Goal: Information Seeking & Learning: Learn about a topic

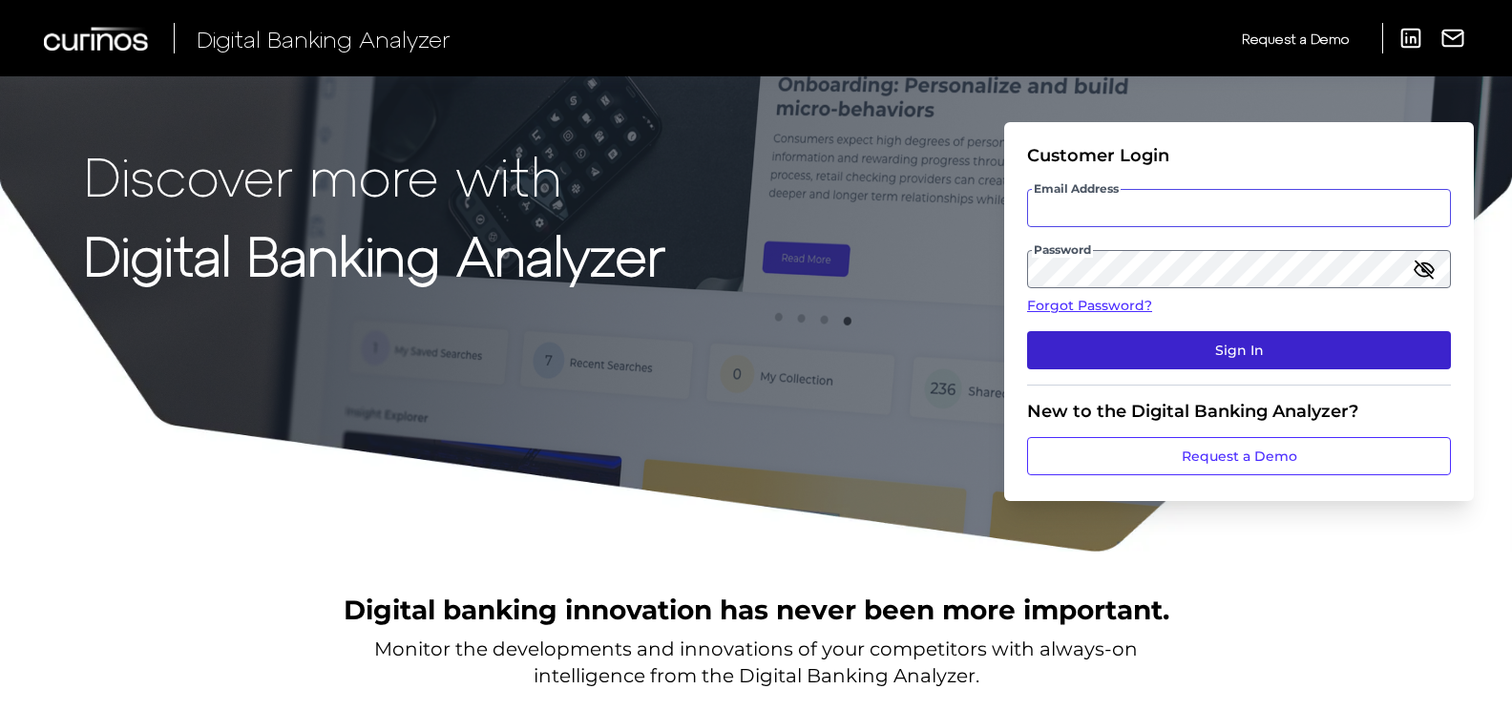
type input "[EMAIL_ADDRESS][DOMAIN_NAME]"
click at [1165, 351] on button "Sign In" at bounding box center [1239, 350] width 424 height 38
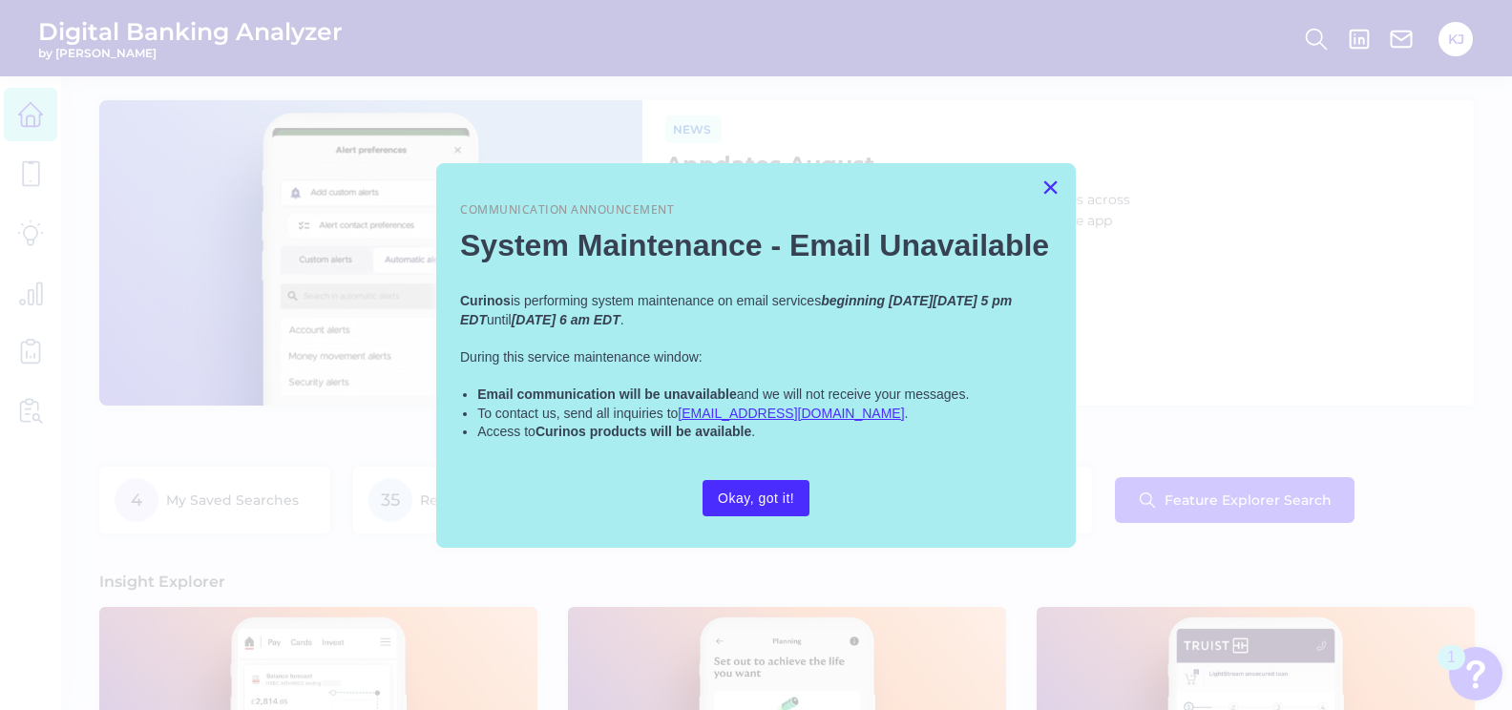
click at [1046, 183] on button "×" at bounding box center [1051, 187] width 18 height 31
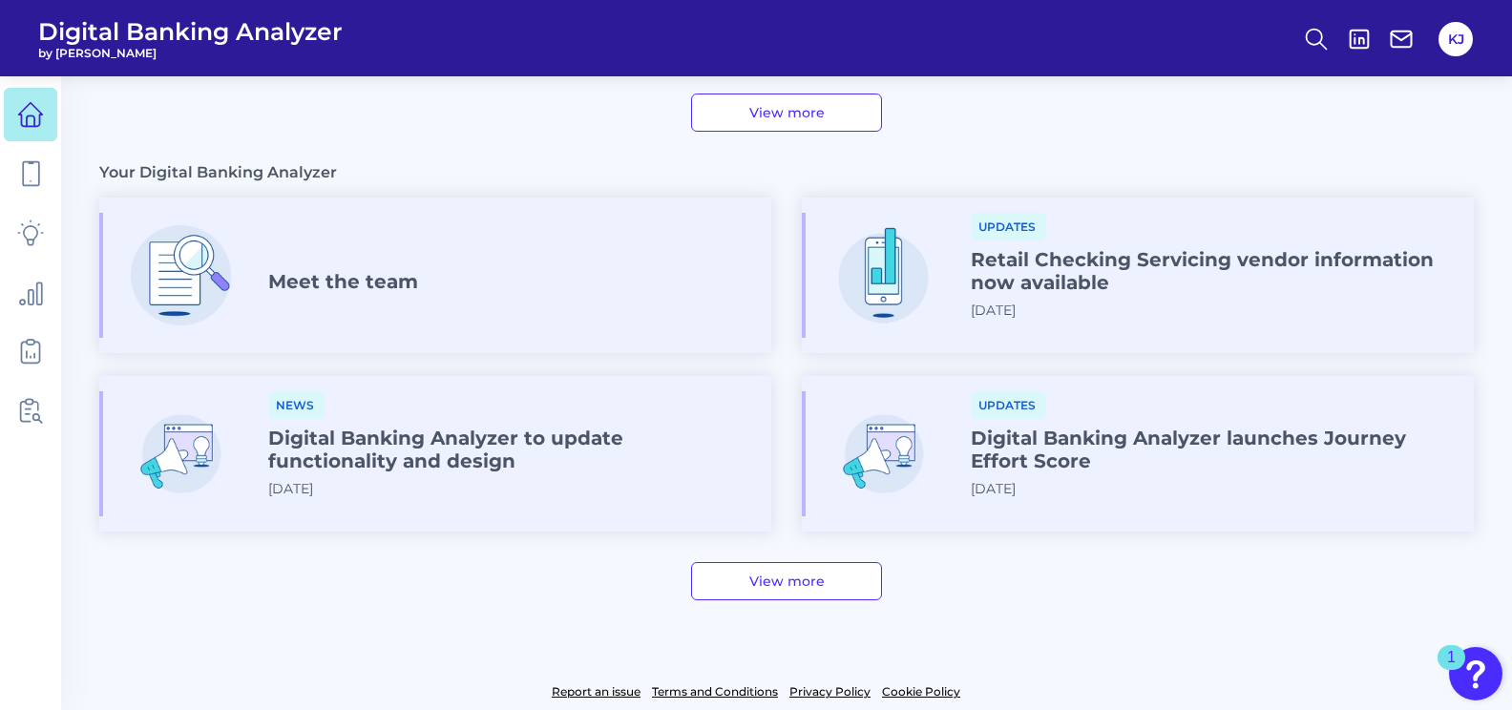
scroll to position [1047, 0]
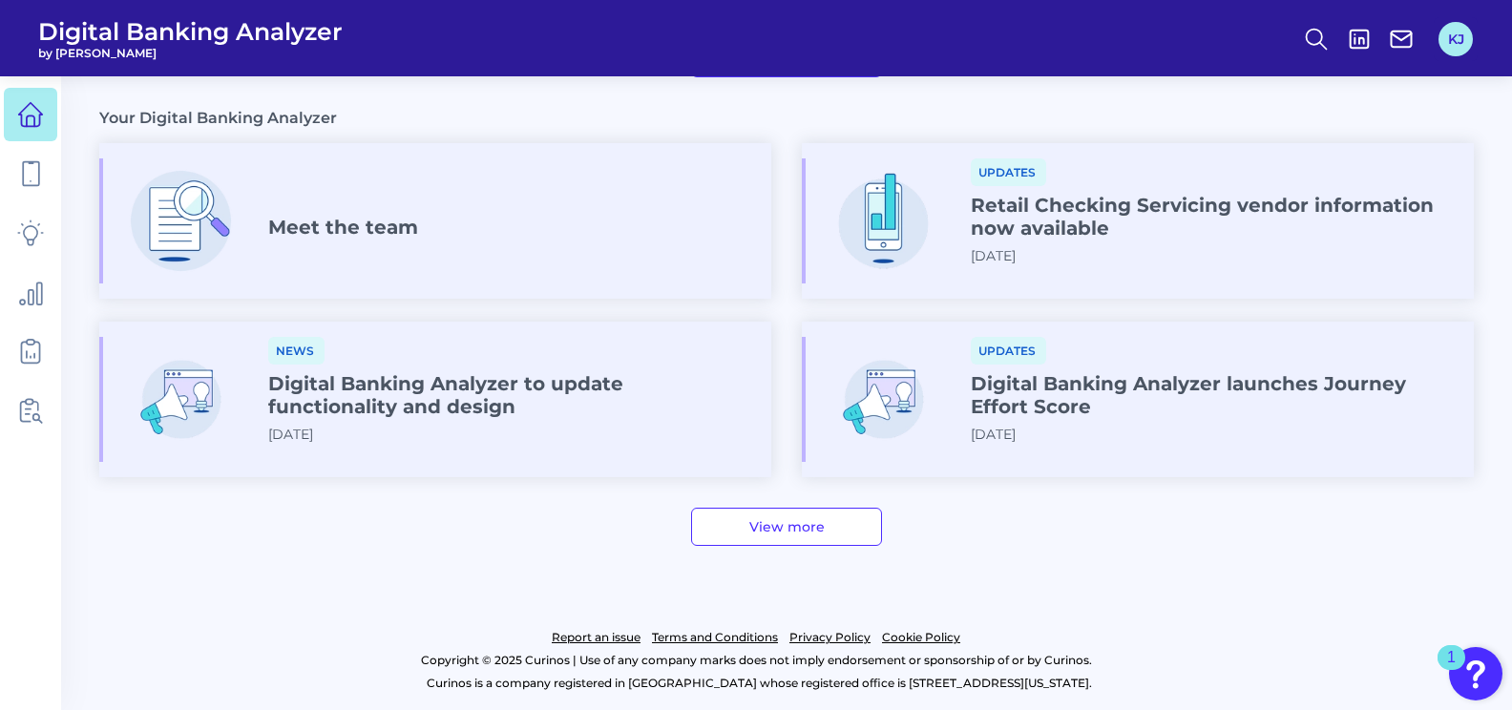
click at [1461, 36] on button "KJ" at bounding box center [1456, 39] width 34 height 34
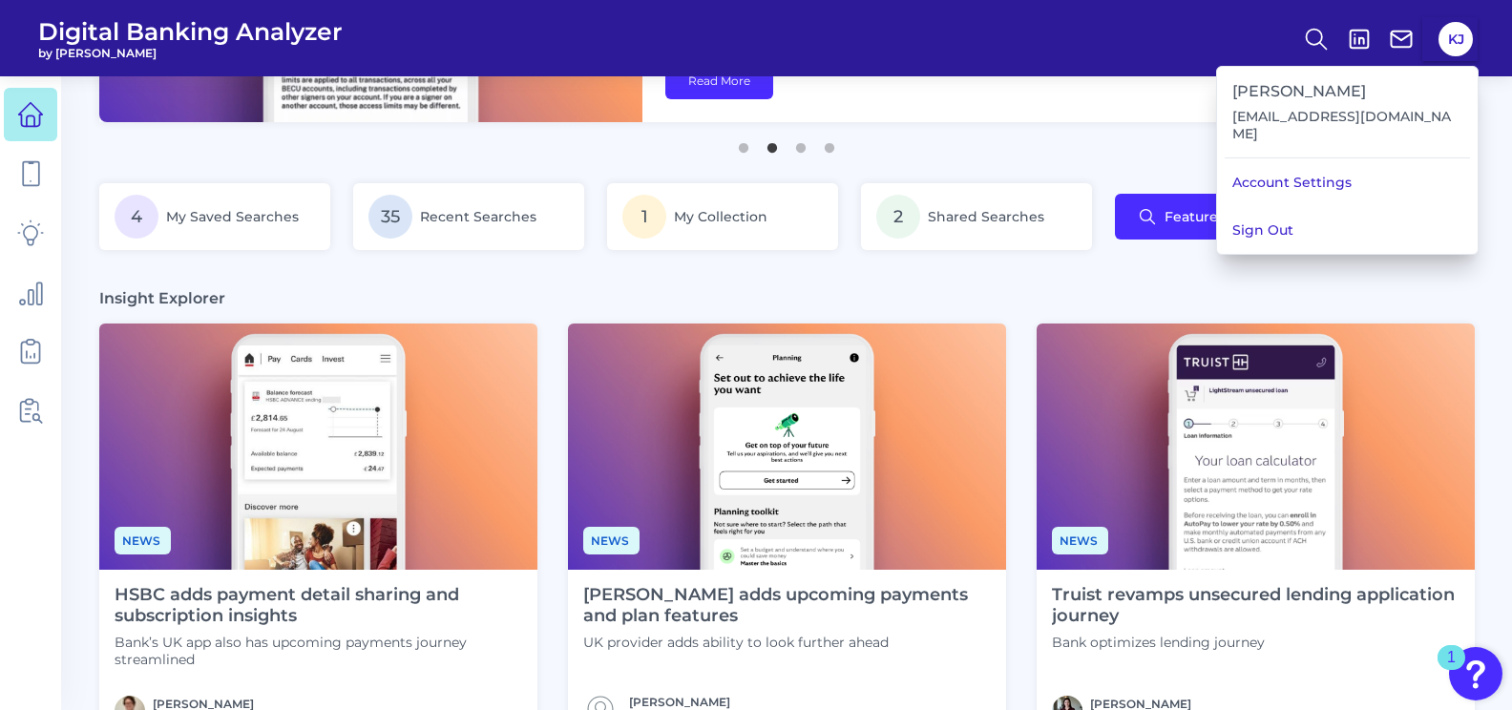
scroll to position [0, 0]
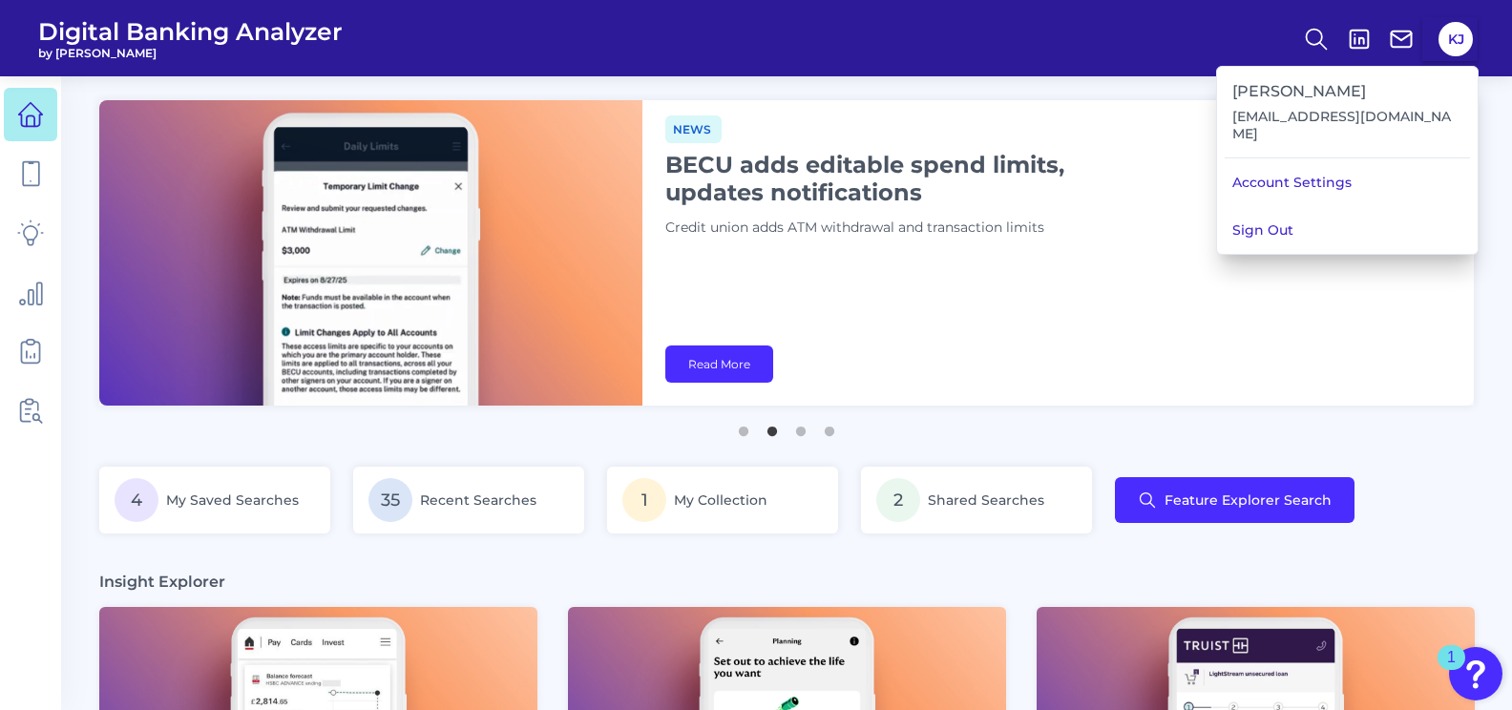
click at [106, 54] on span "by [PERSON_NAME]" at bounding box center [190, 53] width 305 height 14
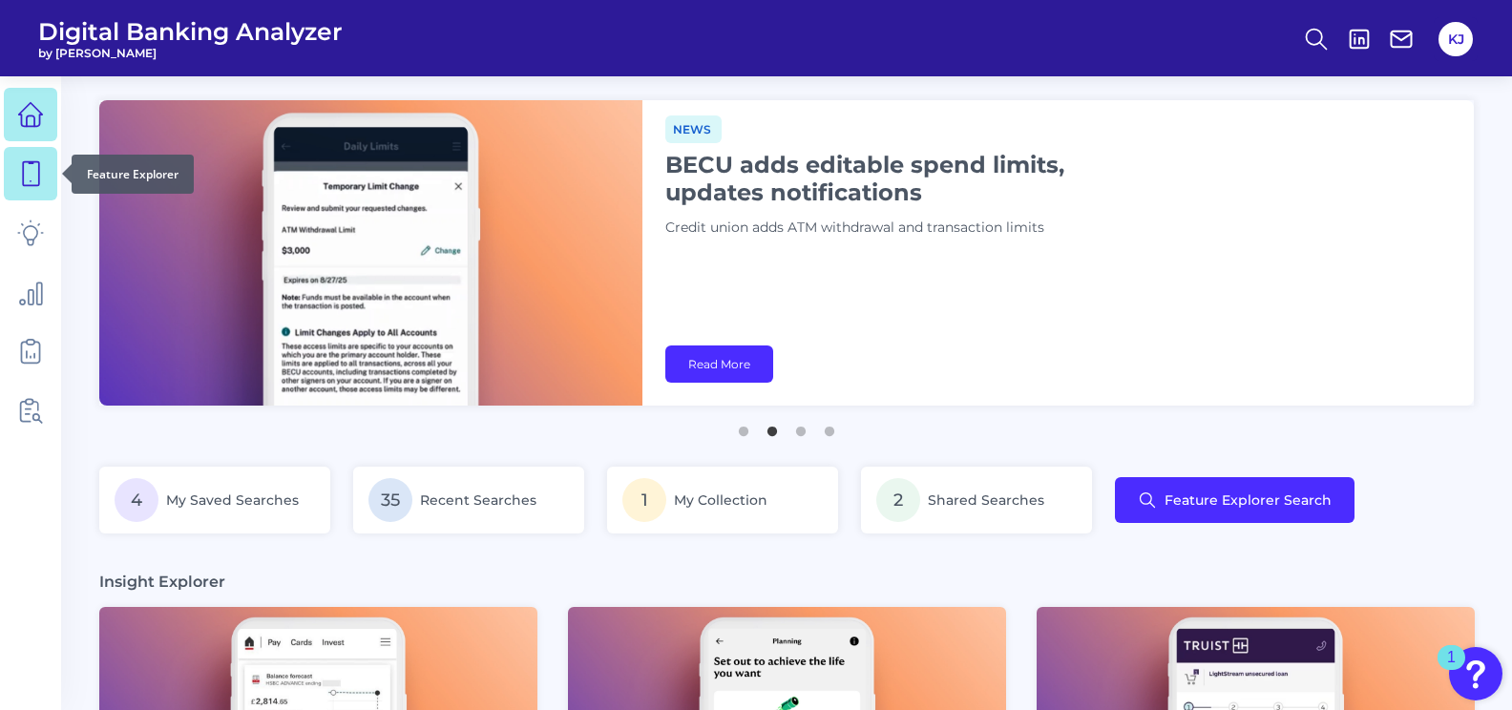
click at [23, 153] on link at bounding box center [30, 173] width 53 height 53
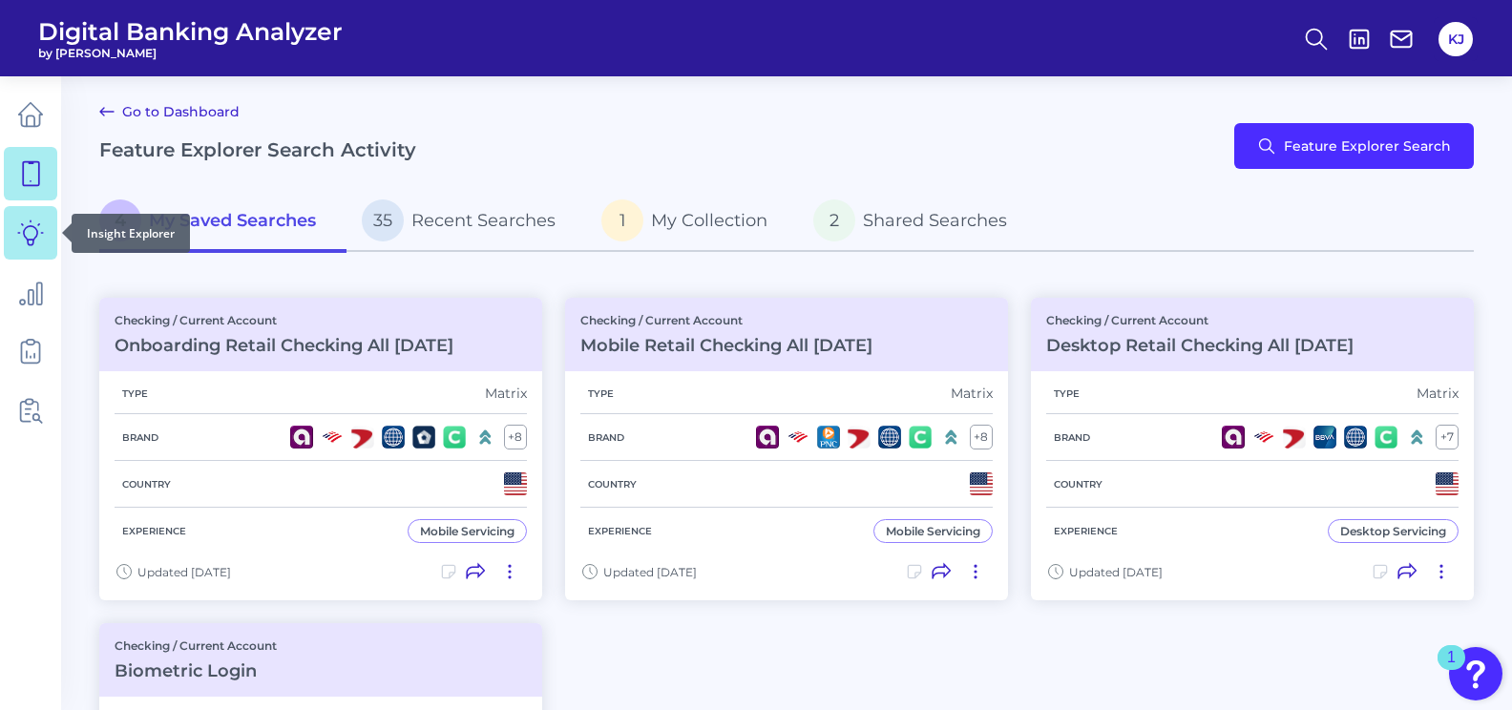
click at [16, 229] on link at bounding box center [30, 232] width 53 height 53
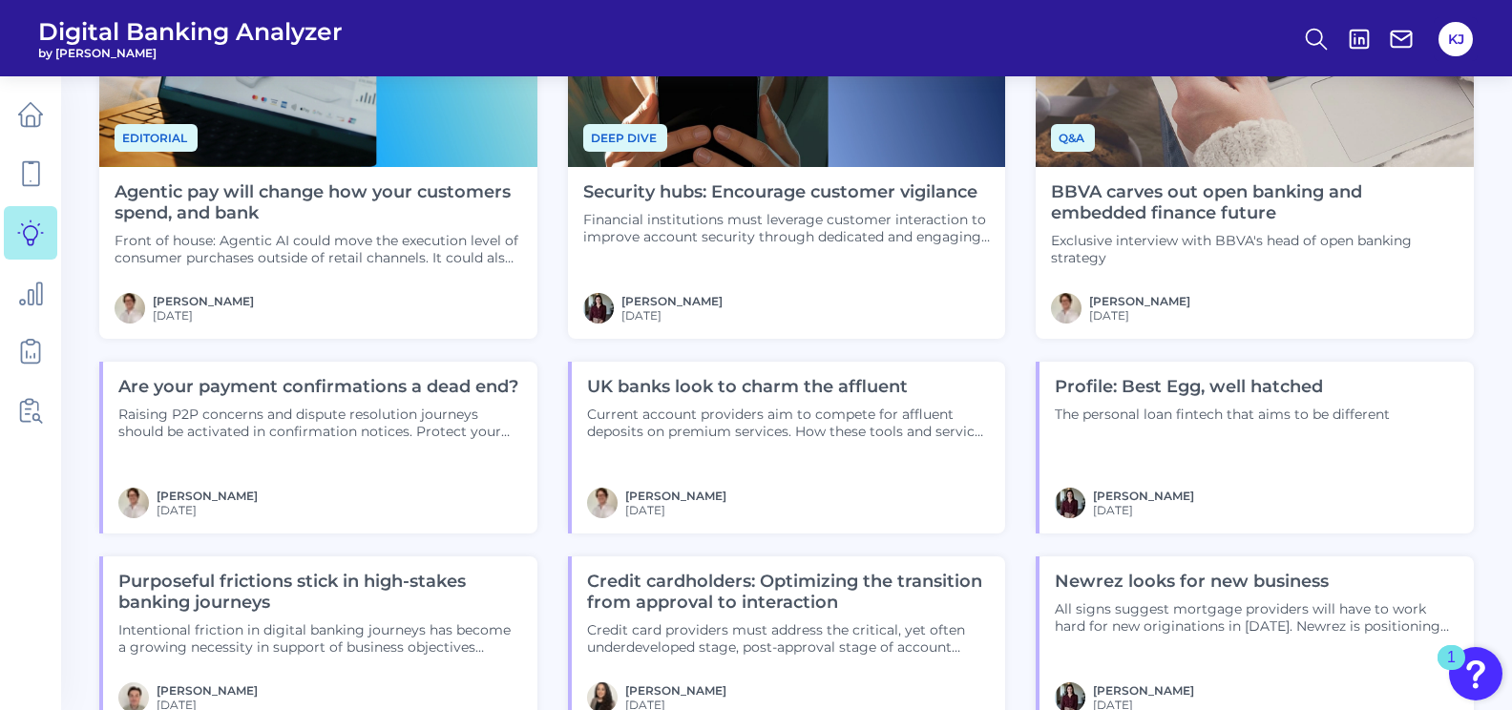
scroll to position [1623, 0]
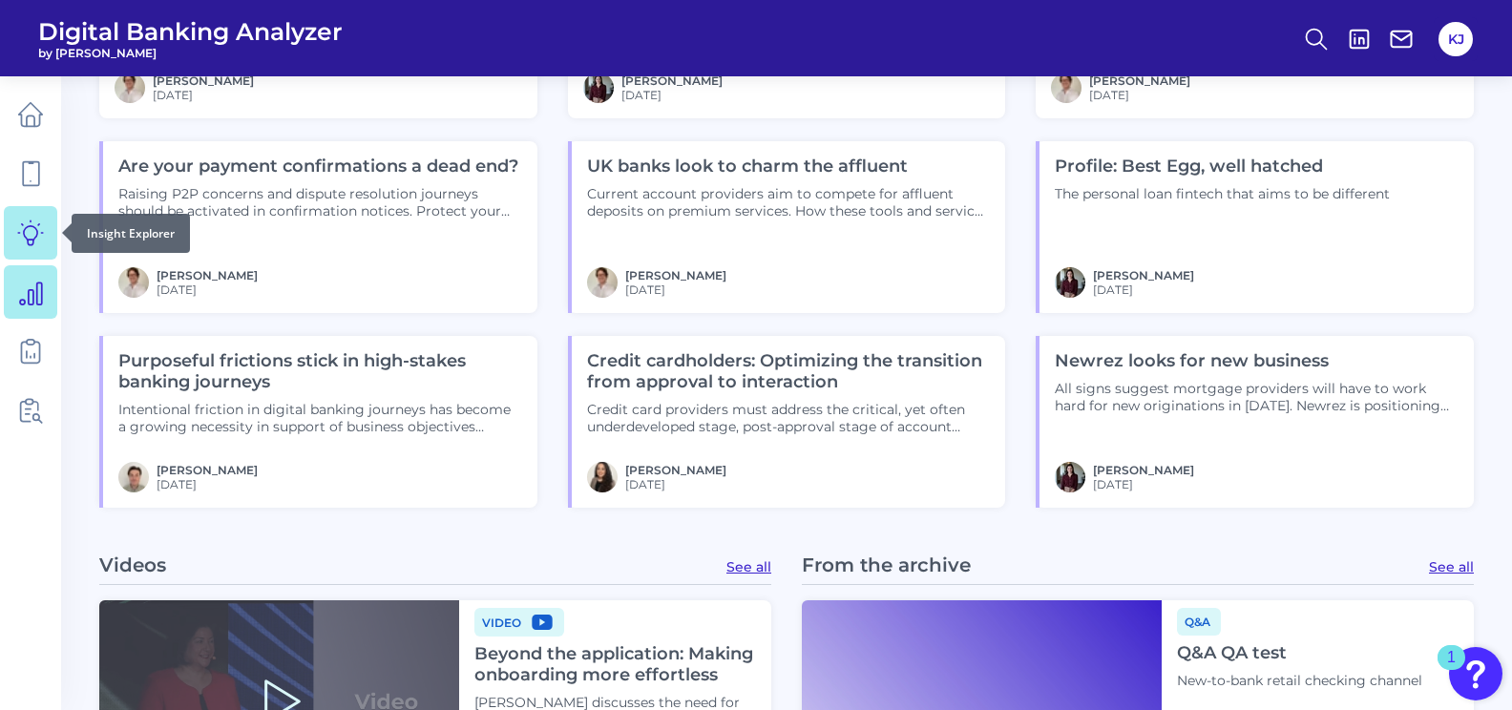
click at [32, 297] on icon at bounding box center [30, 292] width 27 height 27
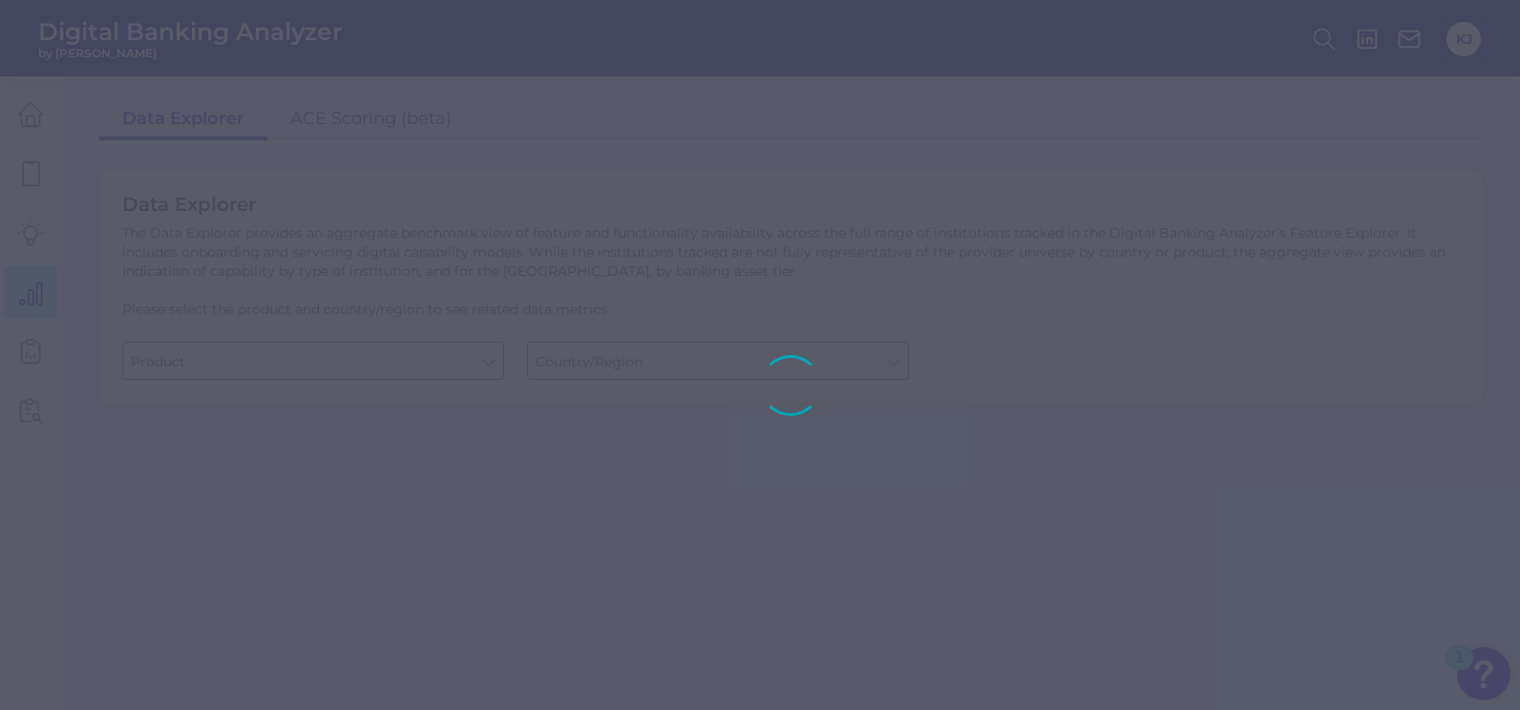
type input "Checking / Current Account"
type input "[GEOGRAPHIC_DATA]"
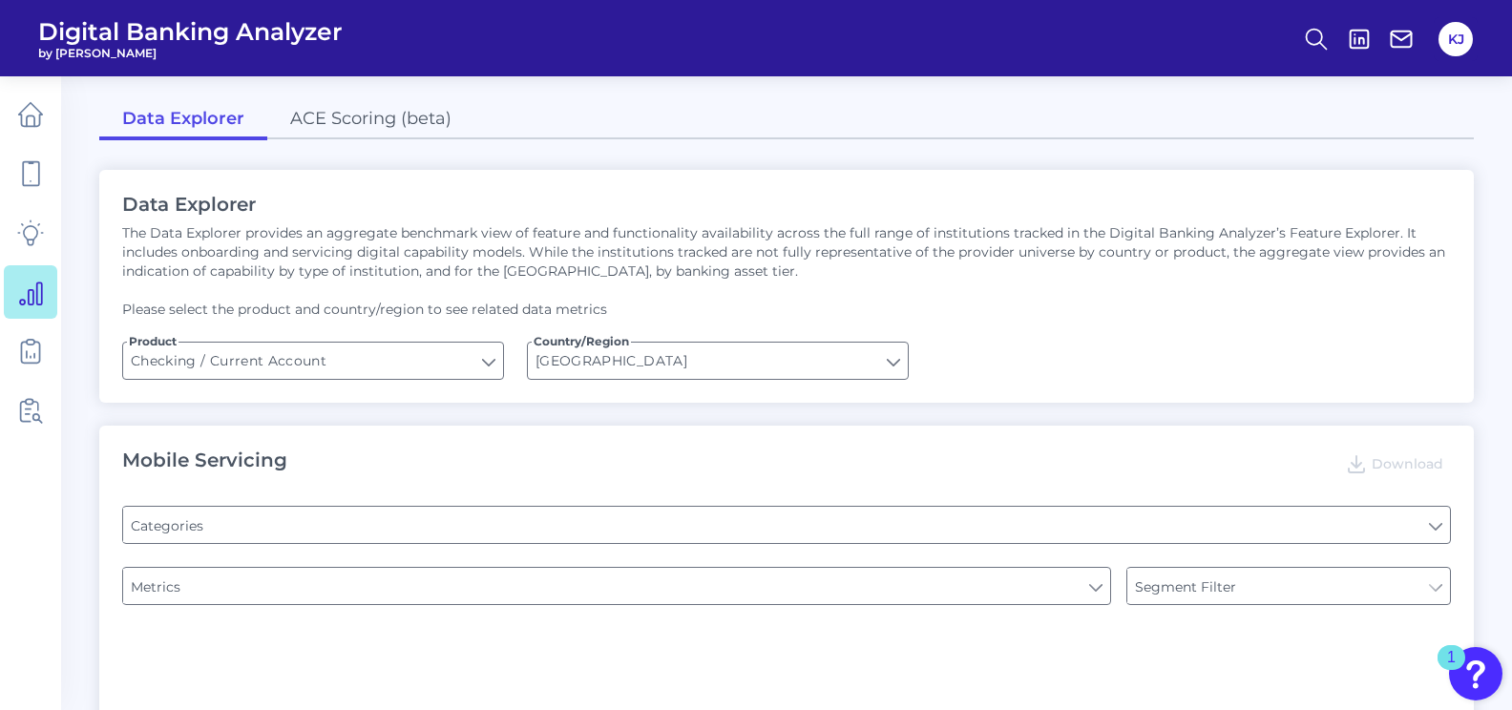
type input "Pre-login Features"
type input "Type of Institution"
type input "Online Banking Registration"
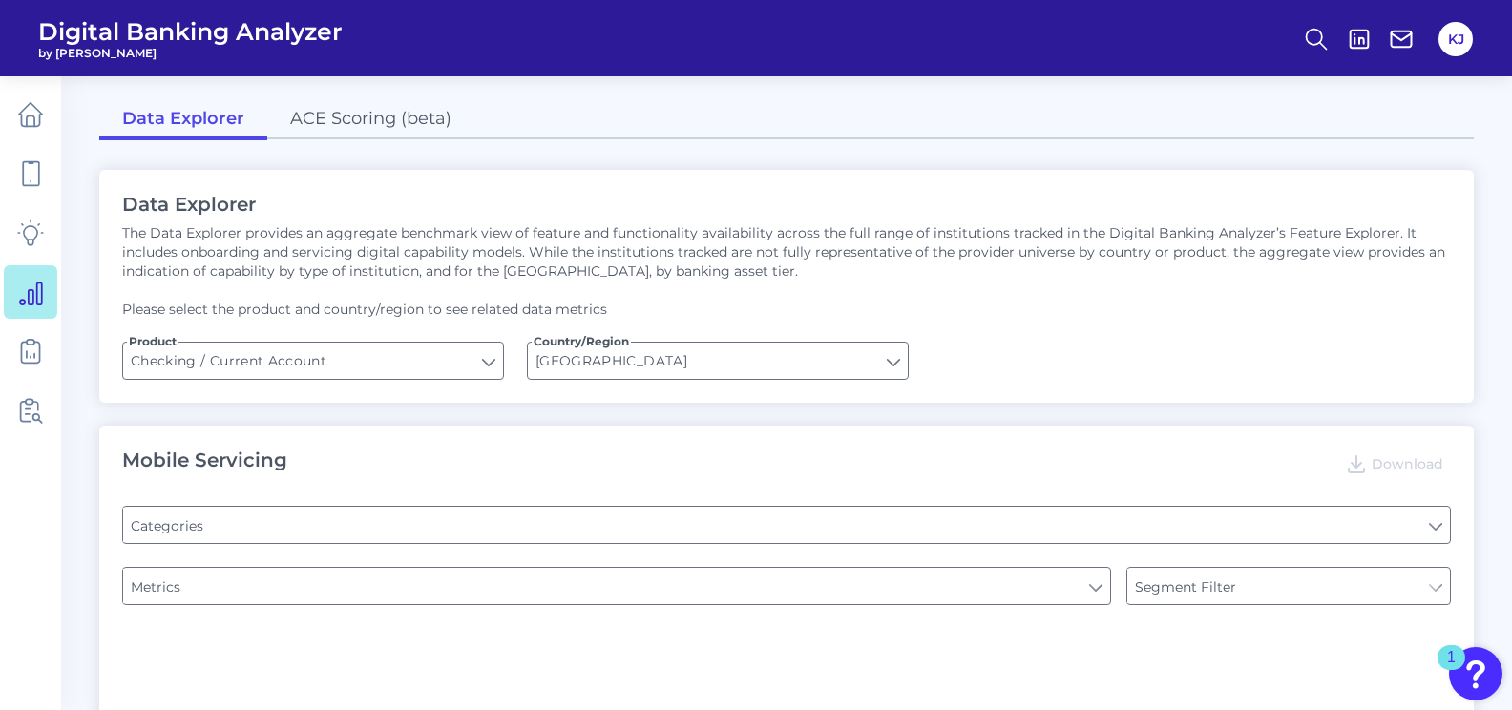
type input "Channel"
type input "Upon opening the app are users immediately prompted to use Touch/Face ID to log…"
type input "END-TO-END JOURNEY: Can you apply for the PRODUCT as a new to brand customer on…"
type input "Can you register for online banking?"
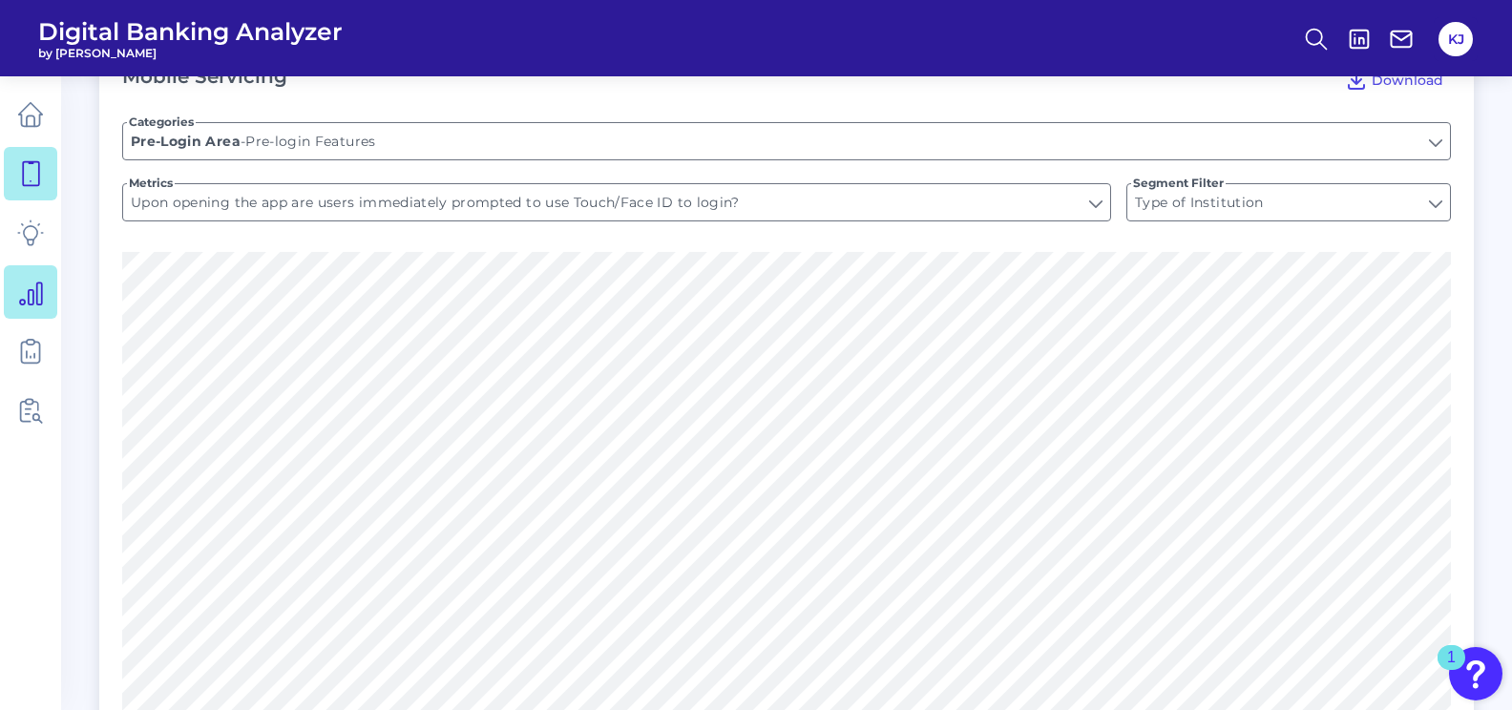
scroll to position [376, 0]
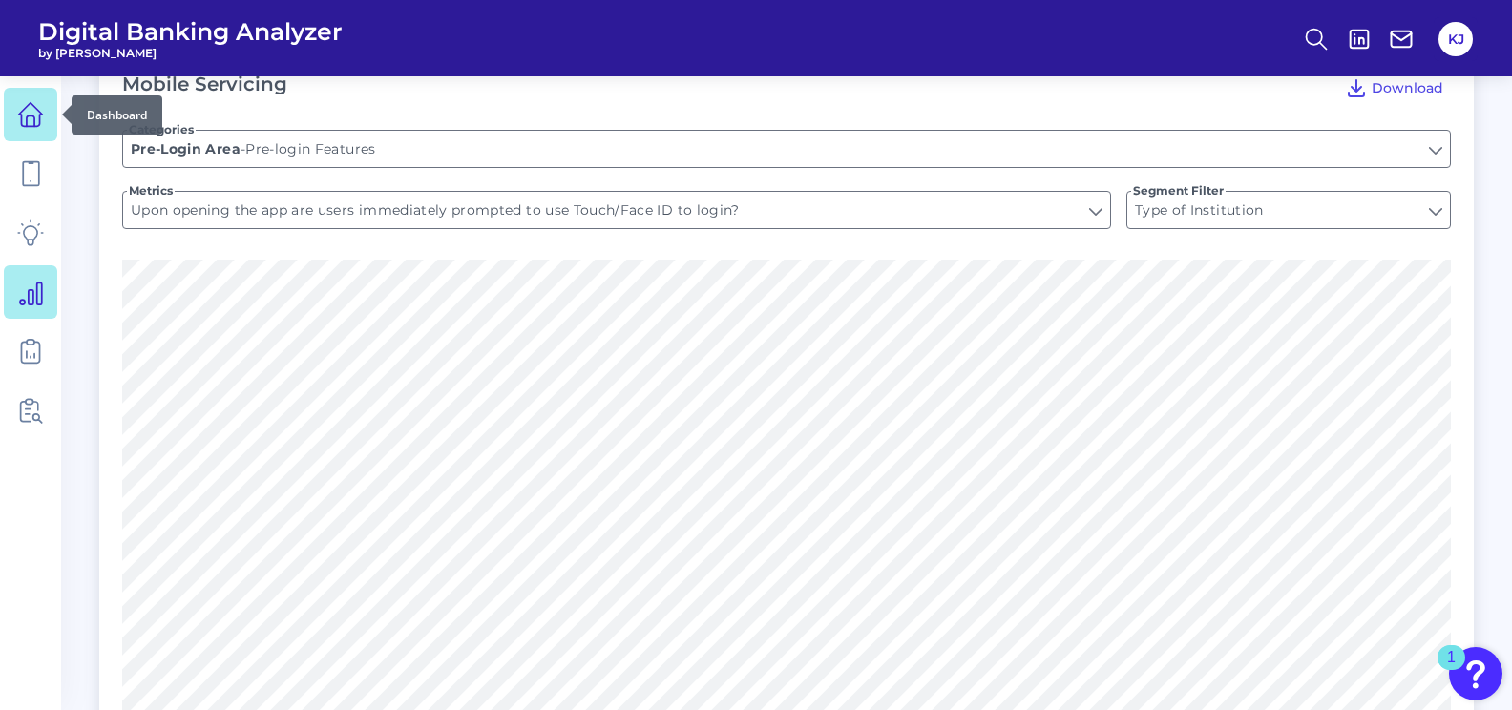
click at [31, 126] on icon at bounding box center [31, 115] width 24 height 24
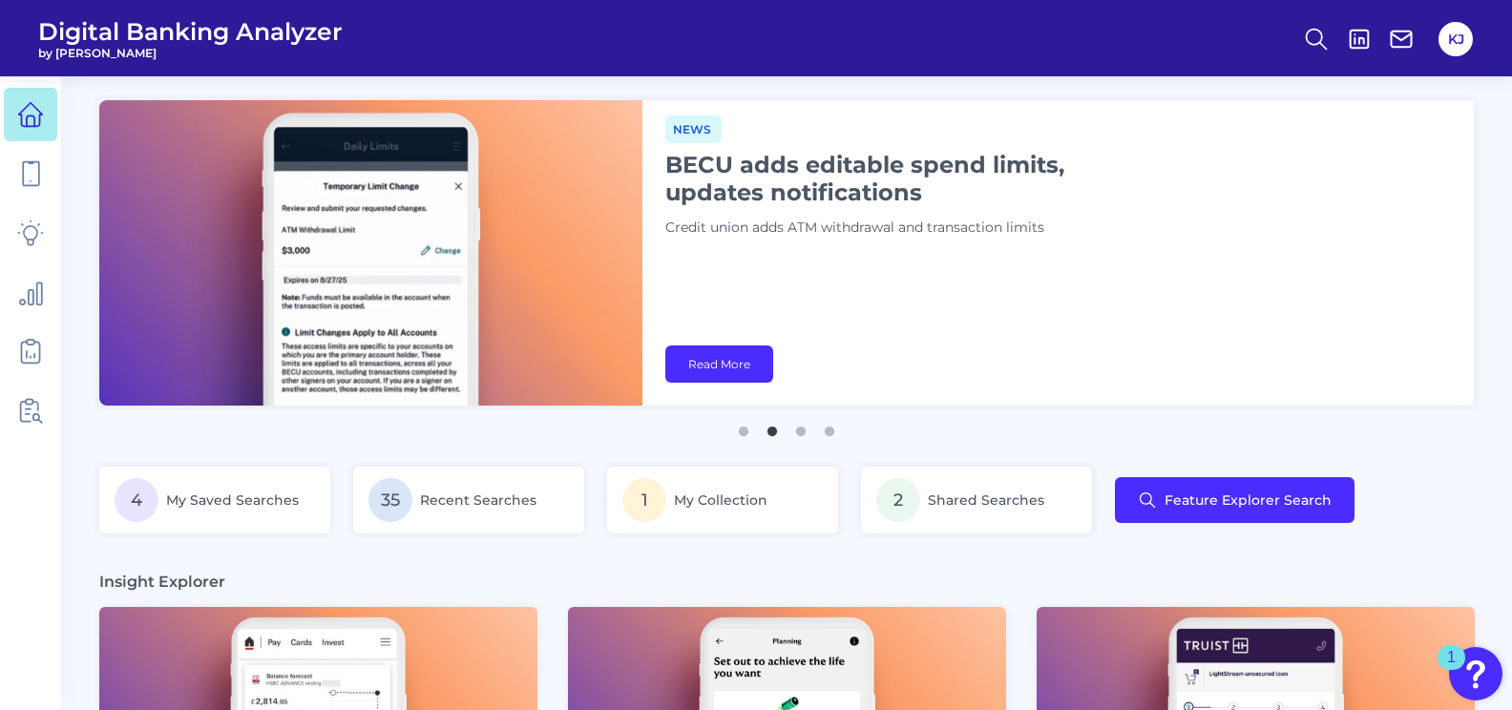
click at [110, 405] on img at bounding box center [370, 253] width 543 height 306
click at [10, 169] on link at bounding box center [30, 173] width 53 height 53
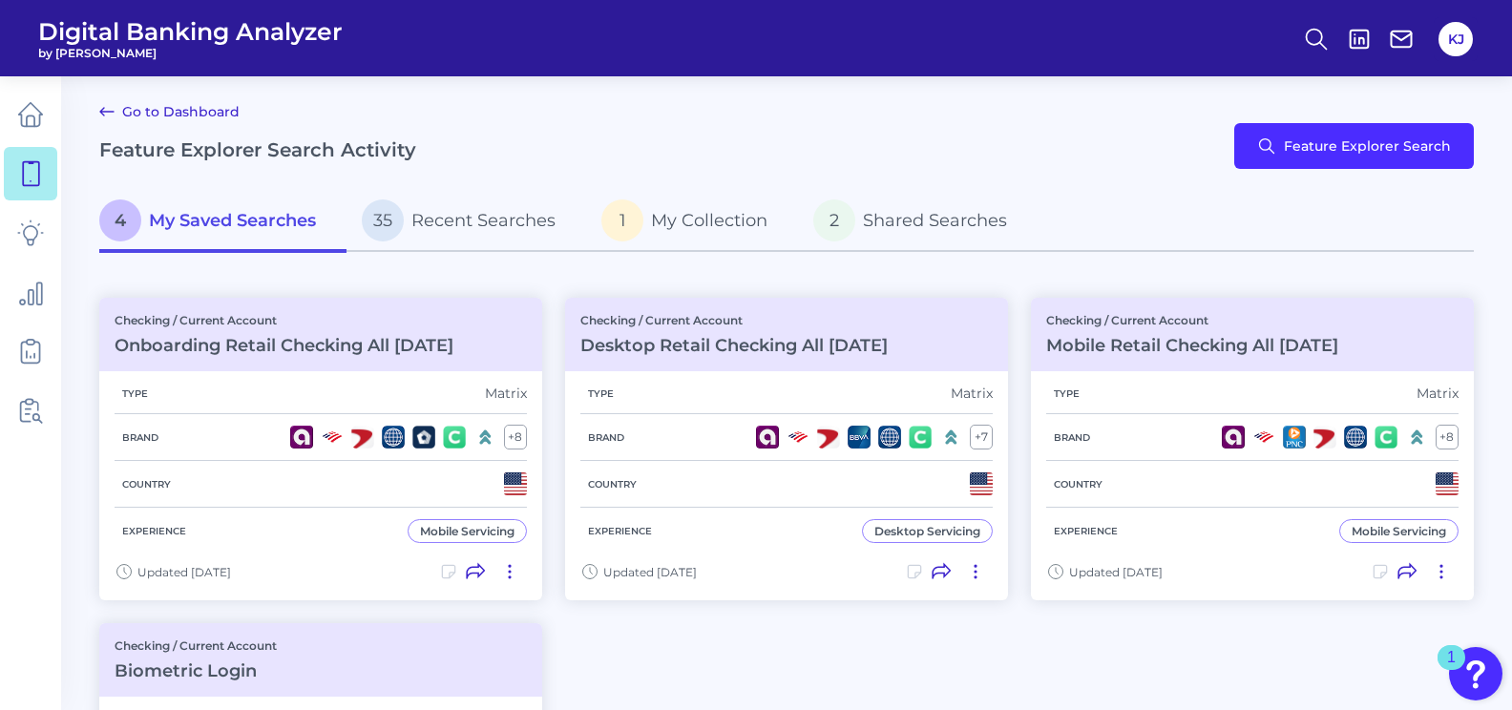
click at [80, 376] on main "Go to Dashboard Feature Explorer Search Activity Feature Explorer Search 4 My S…" at bounding box center [756, 612] width 1512 height 1224
click at [46, 239] on link at bounding box center [30, 232] width 53 height 53
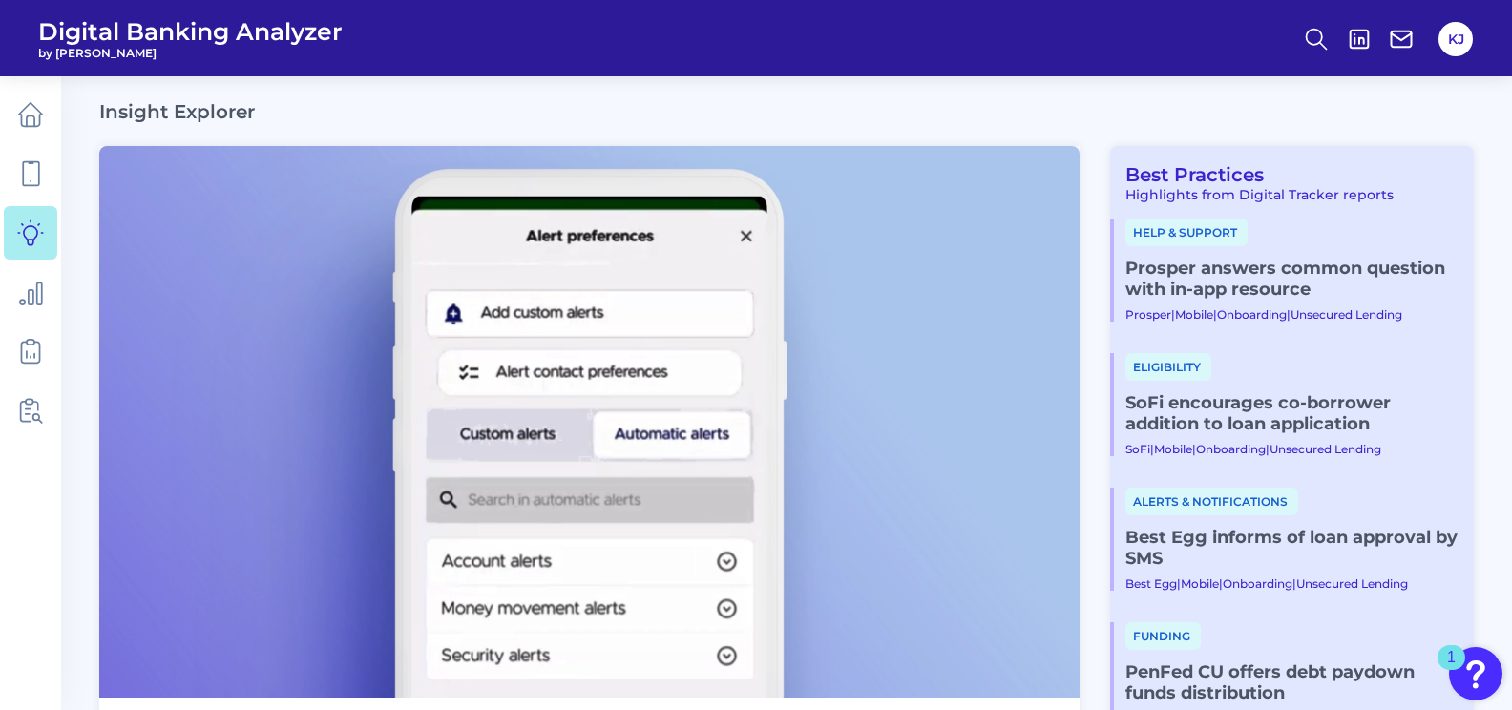
click at [37, 113] on icon at bounding box center [30, 114] width 27 height 27
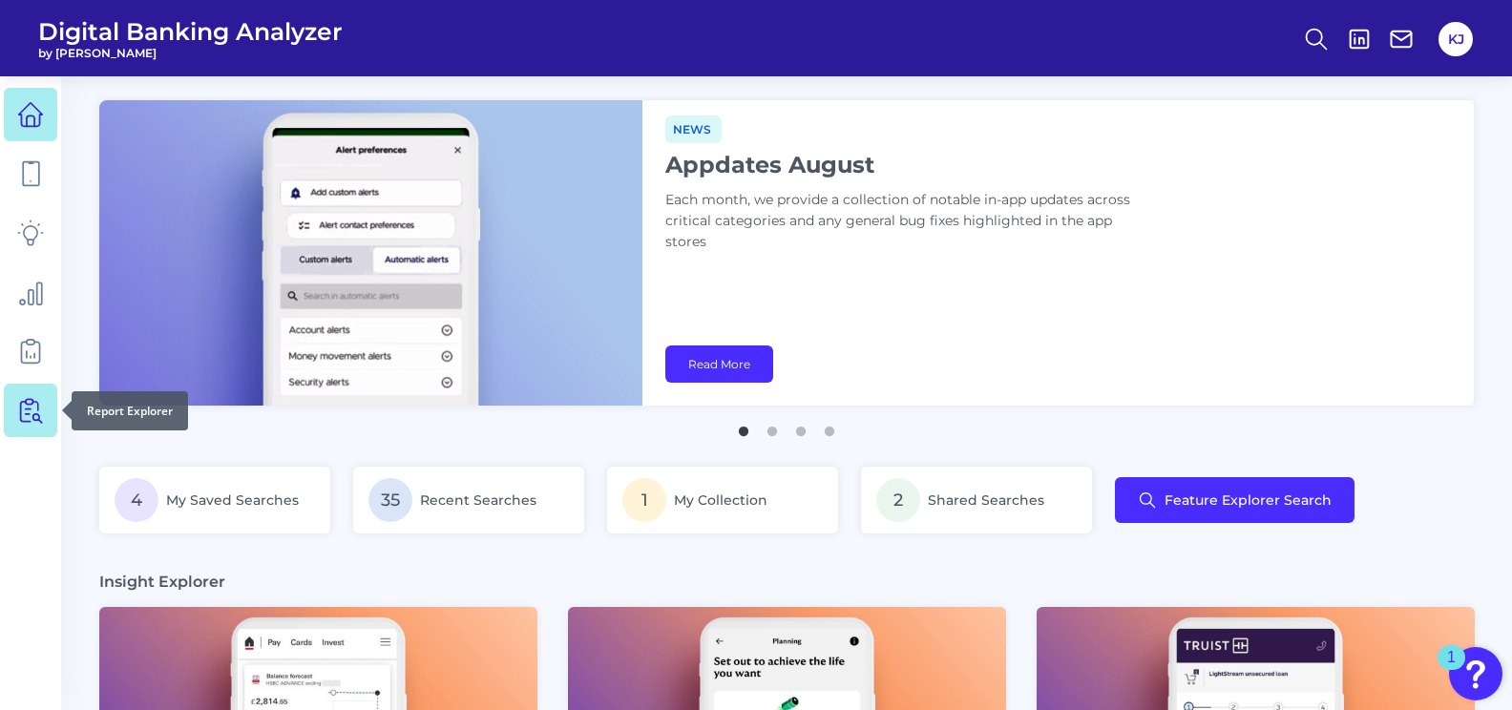
click at [21, 413] on icon at bounding box center [26, 412] width 10 height 20
